Goal: Find contact information: Find contact information

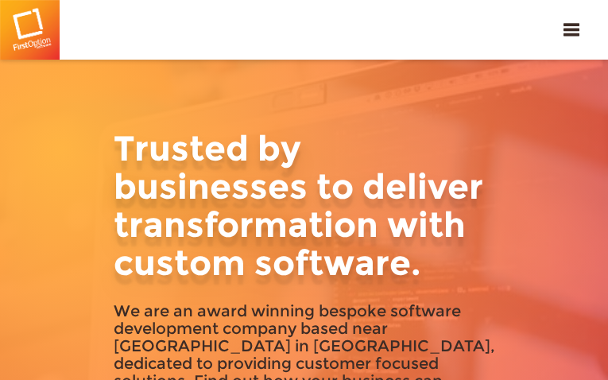
type input "duGwfTcGCNXxSCjv"
type input "[EMAIL_ADDRESS][DOMAIN_NAME]"
type input "9221829058"
type input "ZchJXAJoVVcakm"
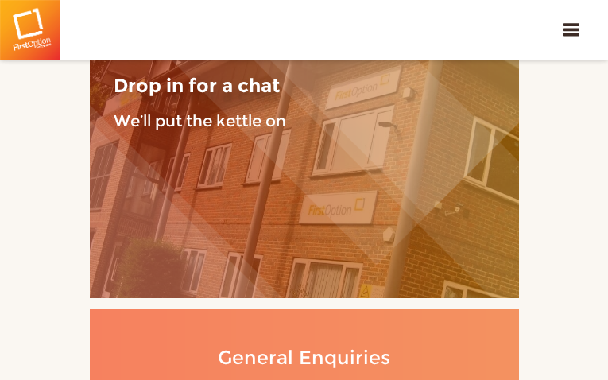
type input "DHAWJgTip"
type input "[EMAIL_ADDRESS][DOMAIN_NAME]"
type input "HIuHVDfzQmLKdBRF"
type input "stKqXjTFJ"
type input "[EMAIL_ADDRESS][DOMAIN_NAME]"
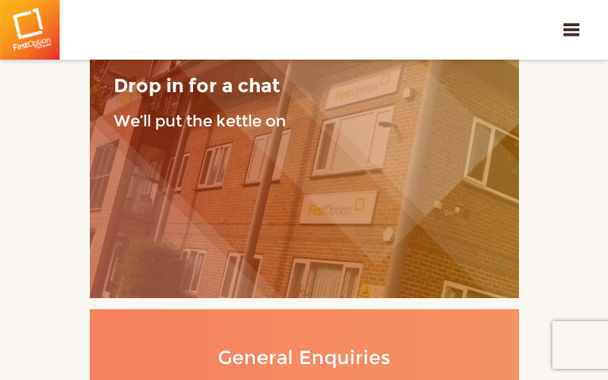
type input "3036873884"
type input "ftnIayom"
type input "mhfZZZzy"
type input "[EMAIL_ADDRESS][DOMAIN_NAME]"
type input "4929395054"
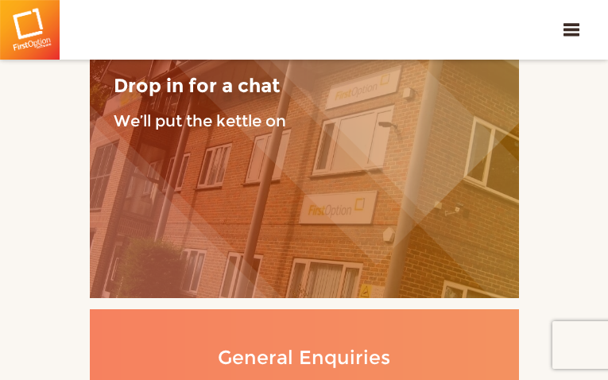
type input "rhXKgClkKsoIR"
